Goal: Communication & Community: Participate in discussion

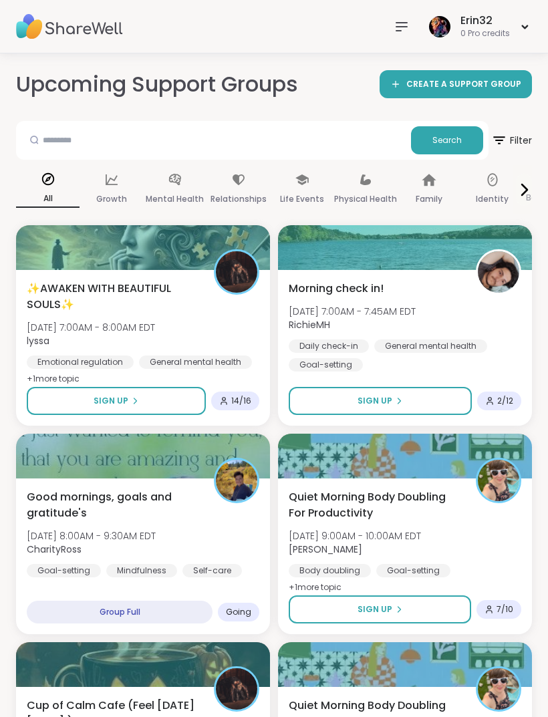
click at [390, 29] on nav at bounding box center [401, 26] width 27 height 27
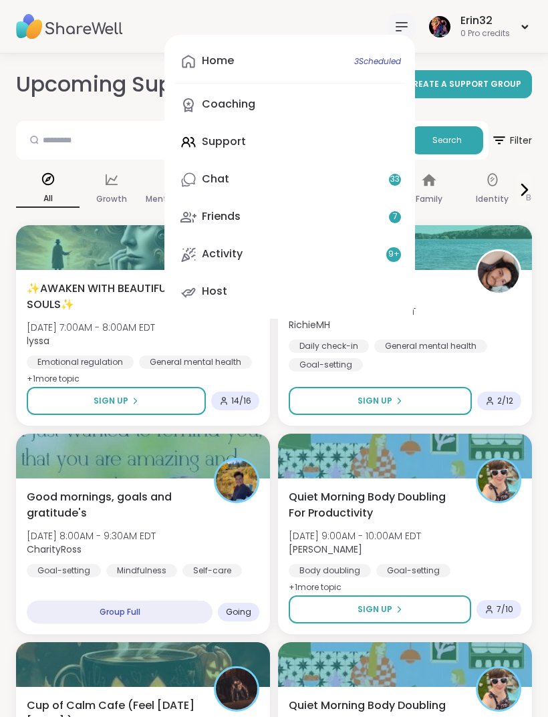
click at [325, 184] on link "Chat 33" at bounding box center [289, 180] width 229 height 32
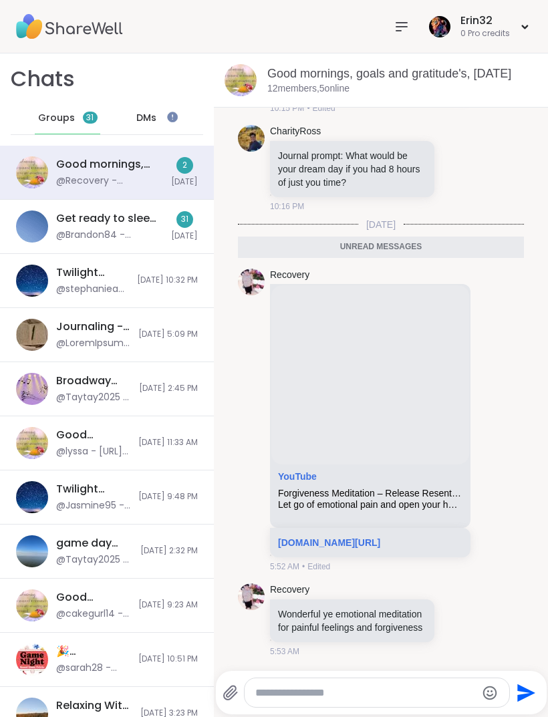
click at [485, 35] on div "0 Pro credits" at bounding box center [484, 33] width 49 height 11
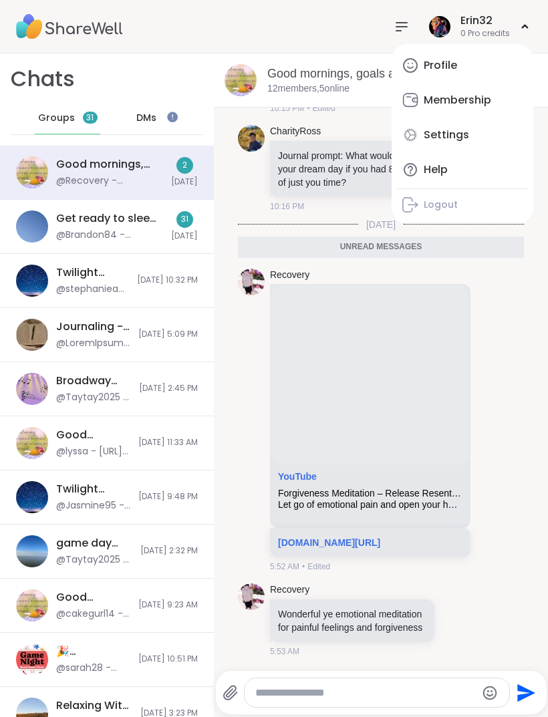
click at [406, 25] on icon at bounding box center [402, 27] width 16 height 16
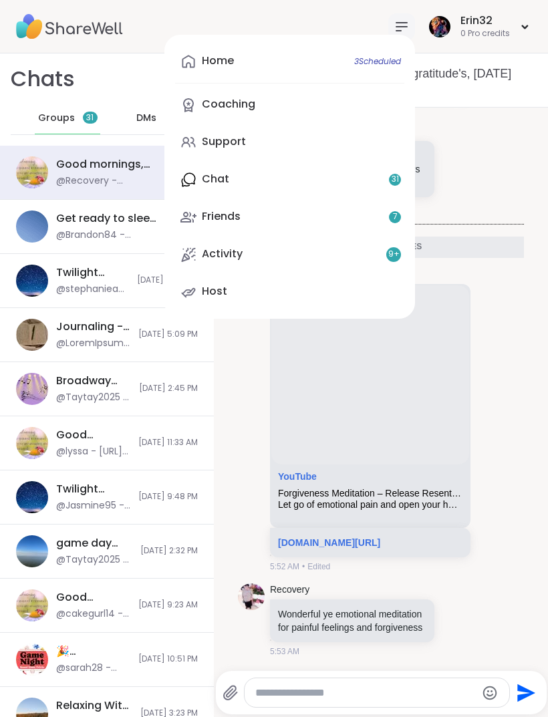
click at [402, 24] on icon at bounding box center [402, 27] width 16 height 16
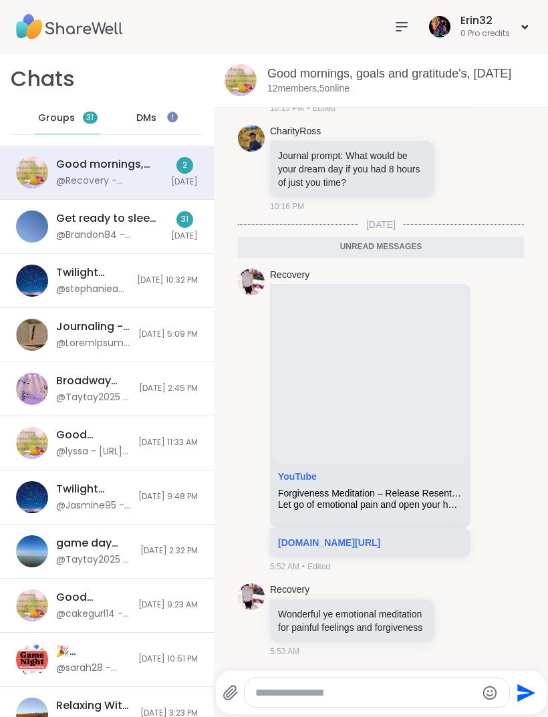
click at [408, 25] on icon at bounding box center [402, 27] width 16 height 16
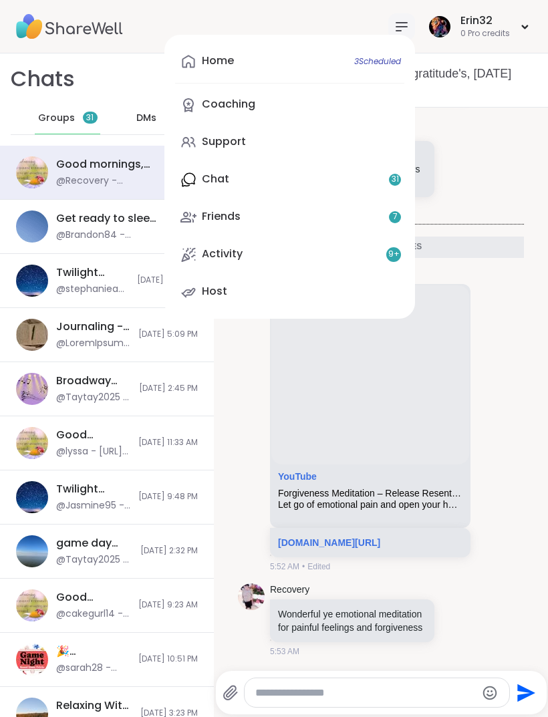
click at [394, 63] on span "3 Scheduled" at bounding box center [377, 61] width 47 height 11
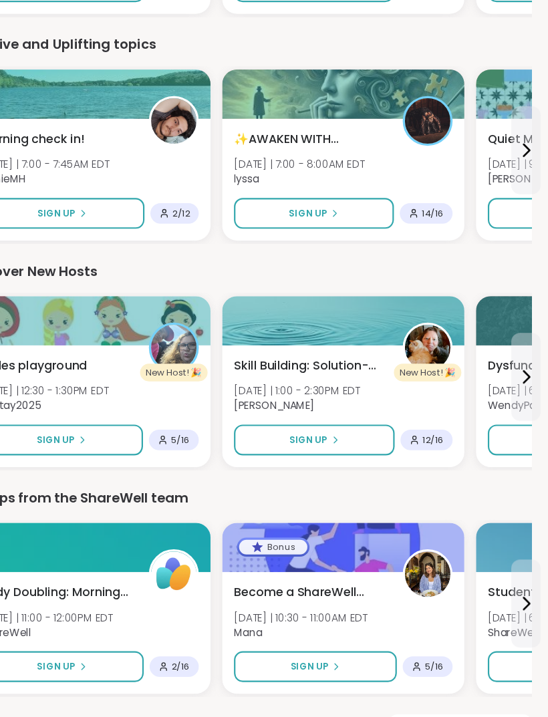
scroll to position [1553, 0]
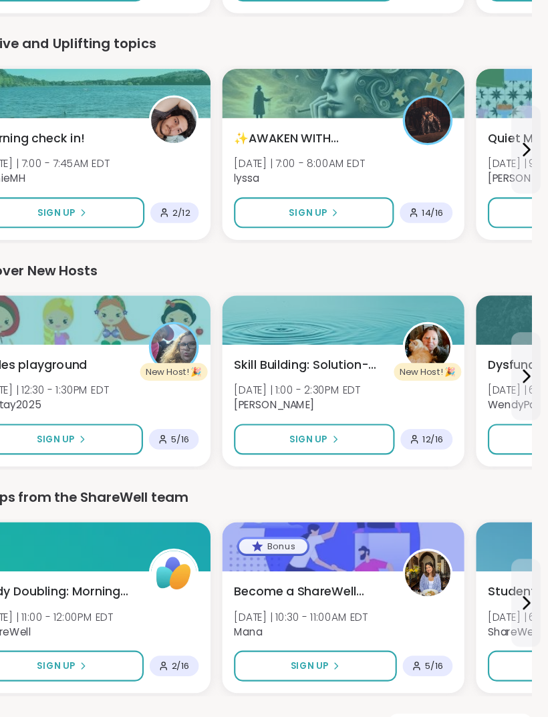
click at [448, 684] on span "View all support groups" at bounding box center [466, 690] width 117 height 12
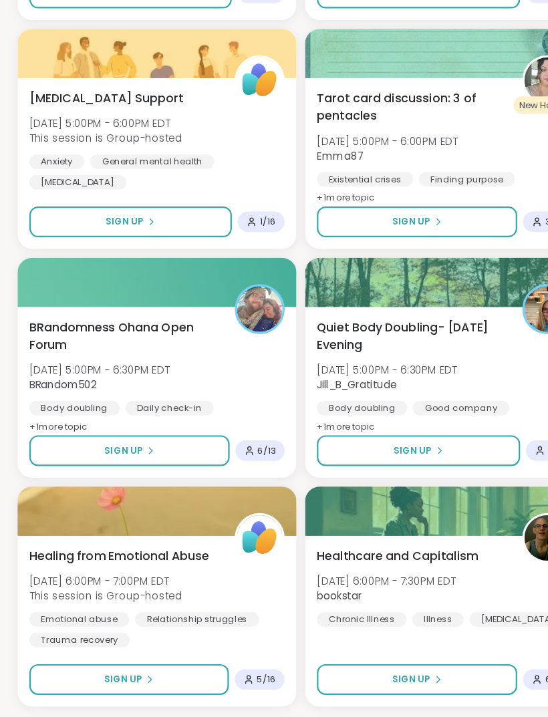
scroll to position [3316, 0]
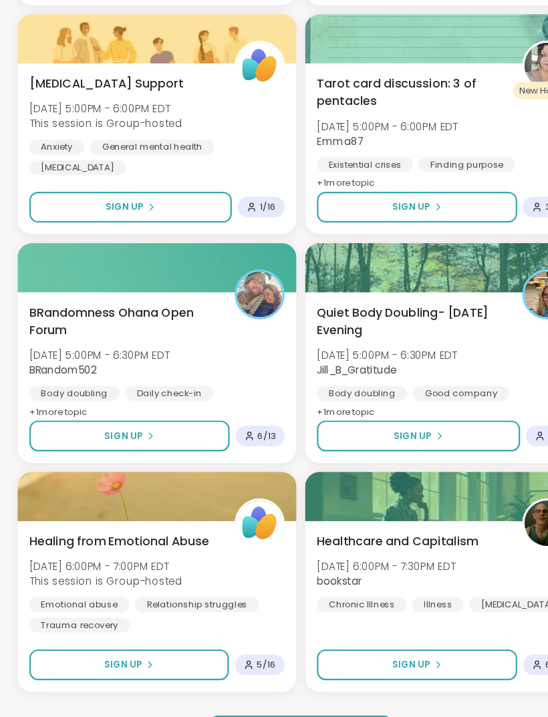
click at [318, 676] on button "Load more groups" at bounding box center [273, 690] width 166 height 28
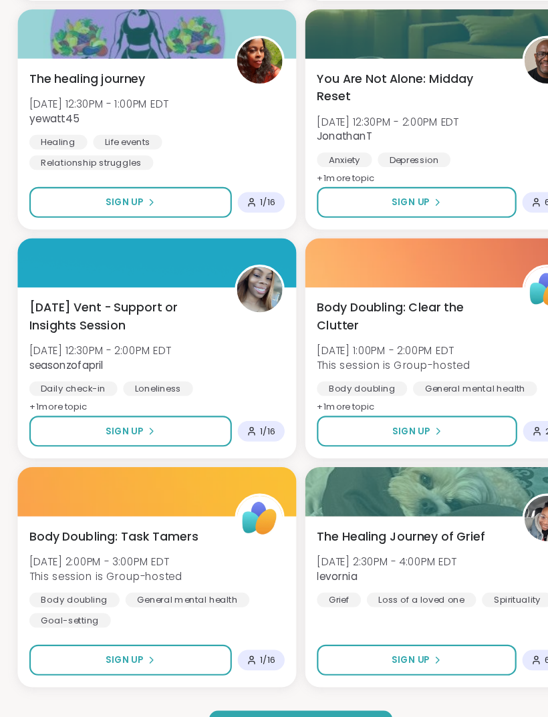
scroll to position [7069, 0]
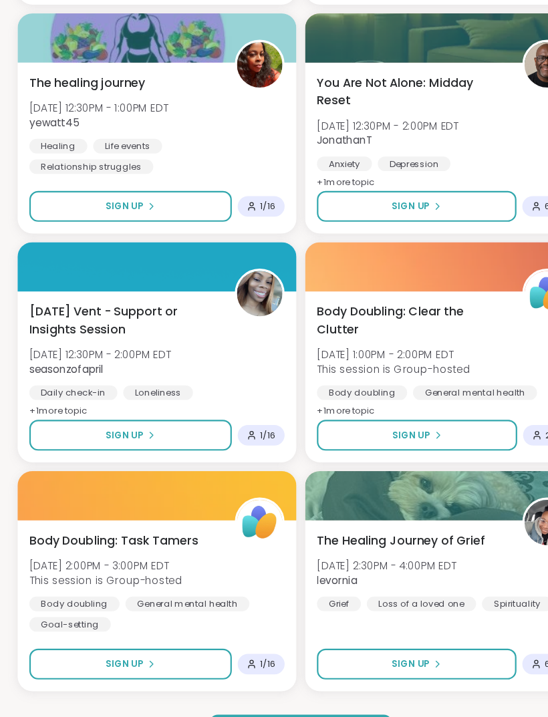
click at [332, 676] on button "Load more groups" at bounding box center [273, 690] width 166 height 28
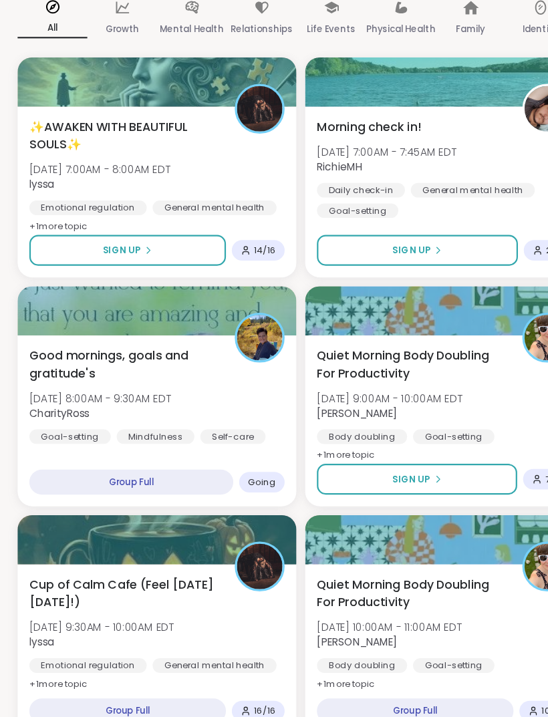
scroll to position [0, 0]
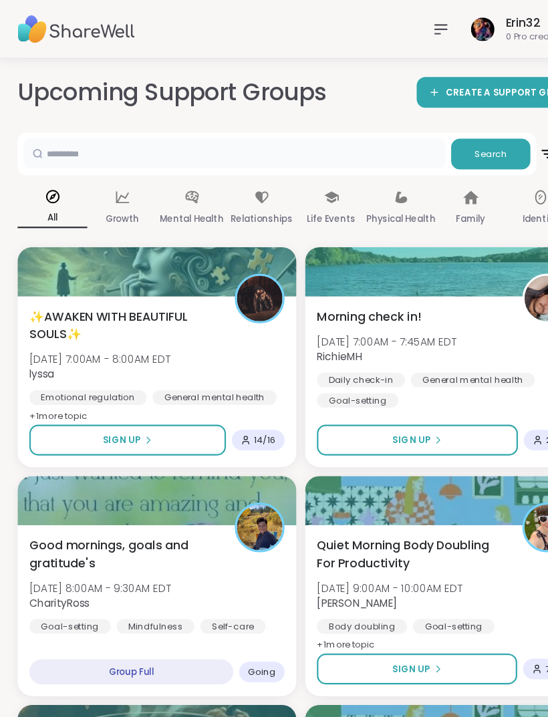
click at [362, 143] on input "text" at bounding box center [213, 139] width 384 height 27
type input "*****"
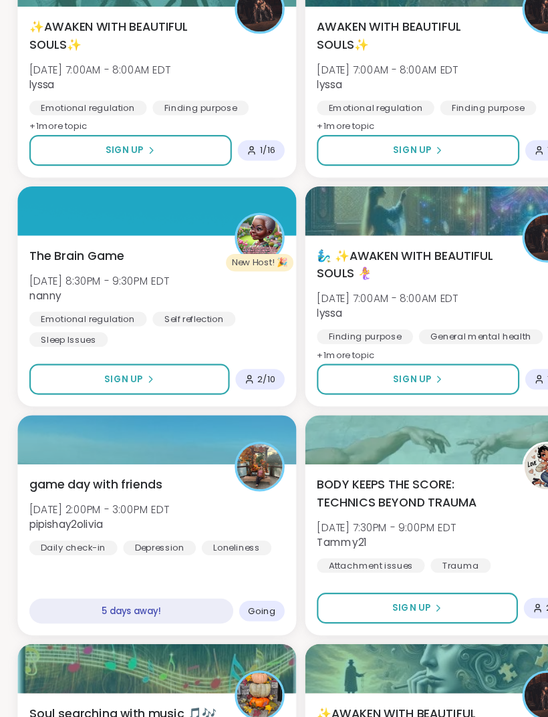
scroll to position [865, 0]
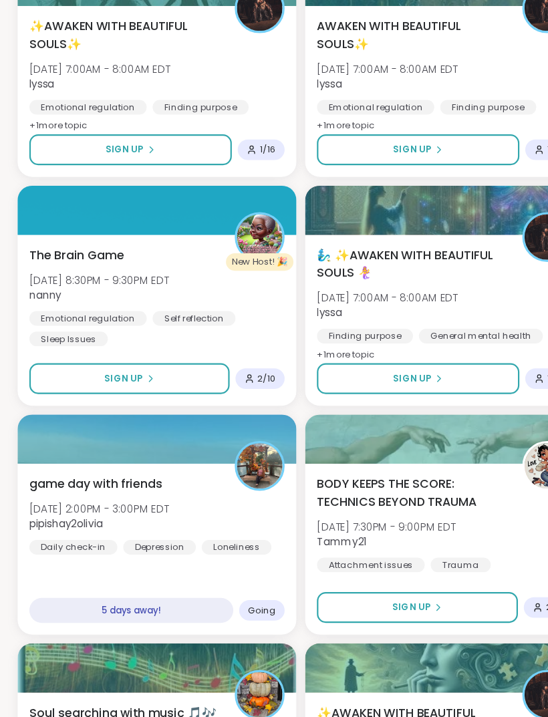
click at [166, 356] on button "Sign Up" at bounding box center [118, 370] width 182 height 28
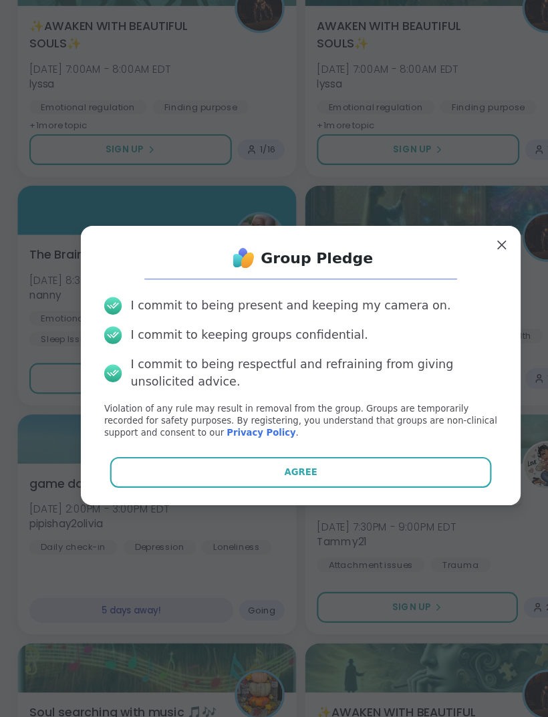
click at [311, 442] on button "Agree" at bounding box center [274, 456] width 348 height 28
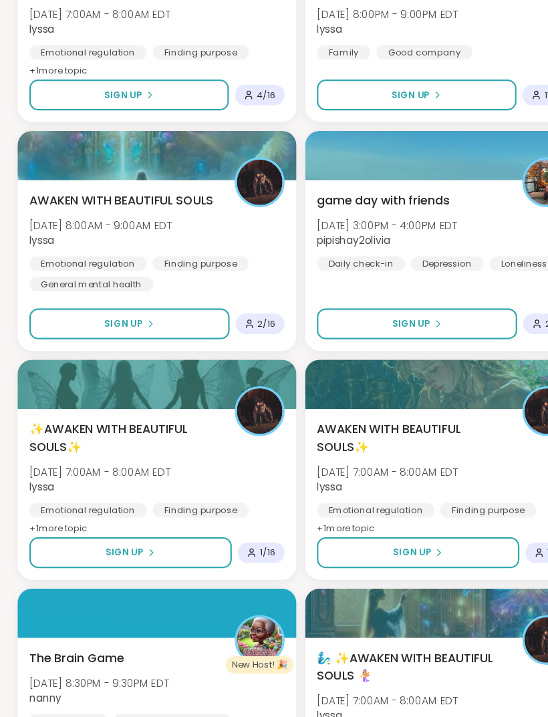
scroll to position [523, 0]
click at [413, 292] on button "Sign Up" at bounding box center [380, 295] width 182 height 28
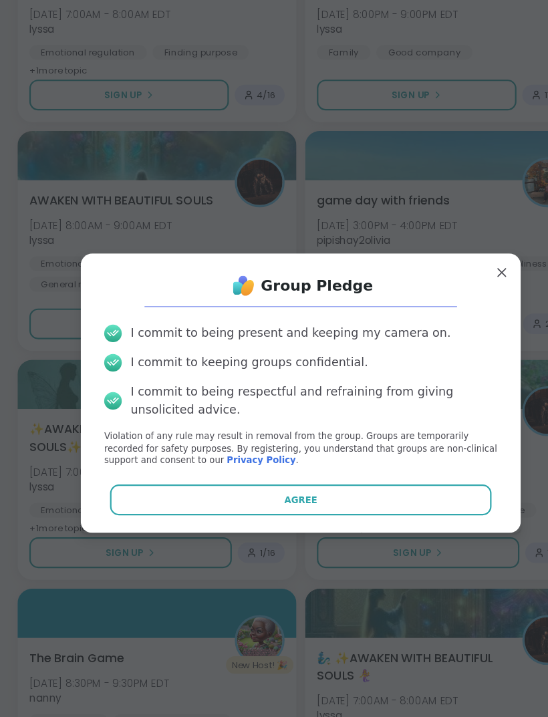
click at [379, 450] on button "Agree" at bounding box center [274, 456] width 348 height 28
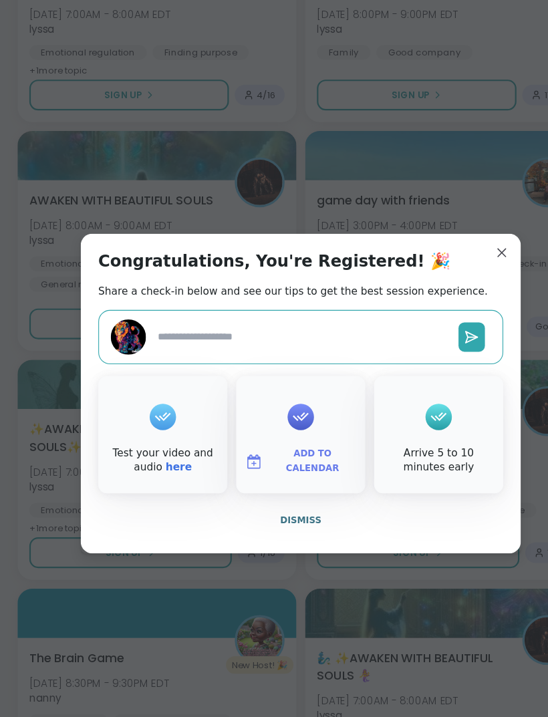
type textarea "*"
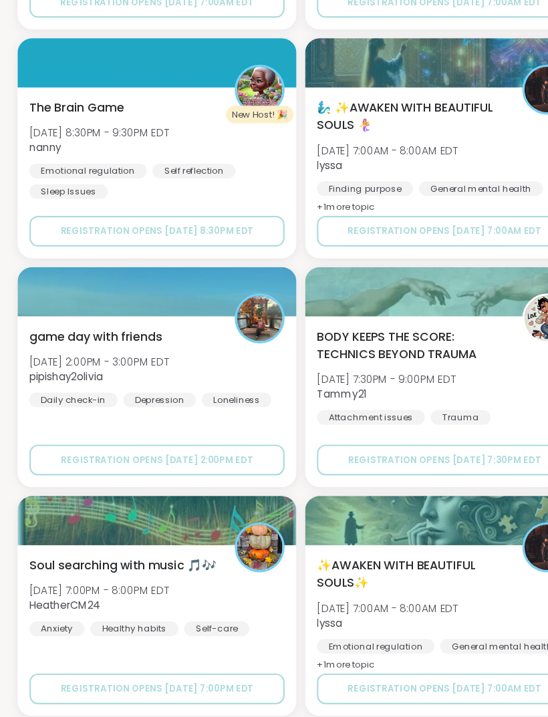
scroll to position [3316, 0]
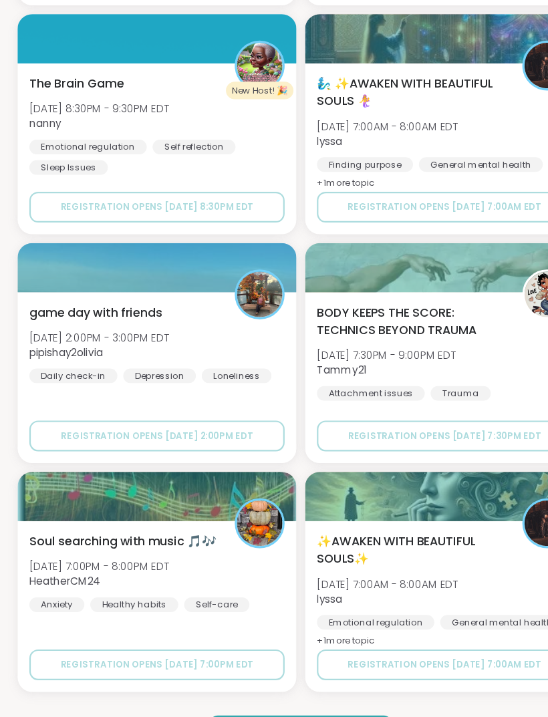
click at [315, 676] on button "Load more groups" at bounding box center [273, 690] width 166 height 28
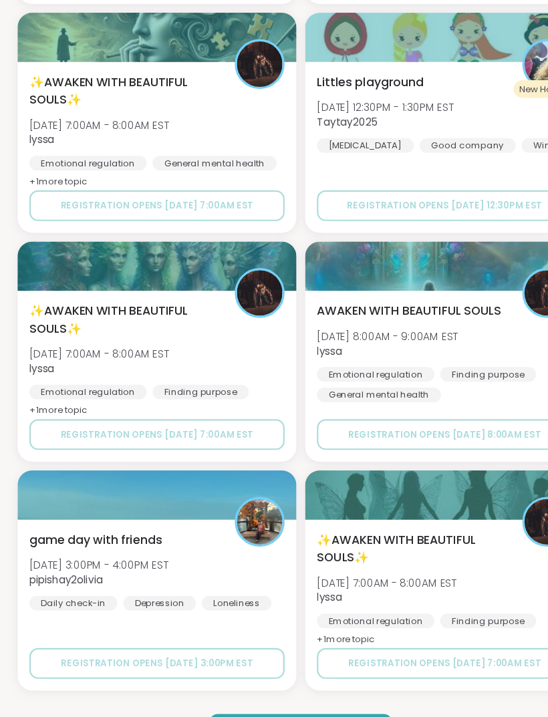
scroll to position [7069, 0]
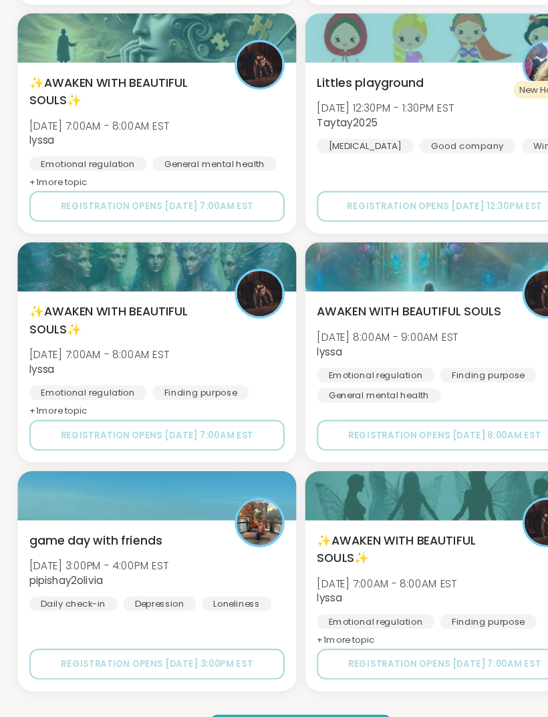
click at [294, 676] on button "Load more groups" at bounding box center [273, 690] width 166 height 28
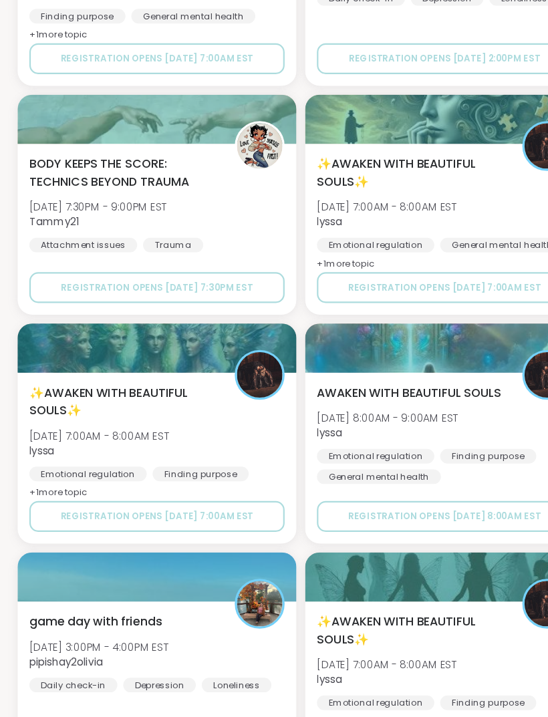
scroll to position [5950, 0]
